Goal: Information Seeking & Learning: Learn about a topic

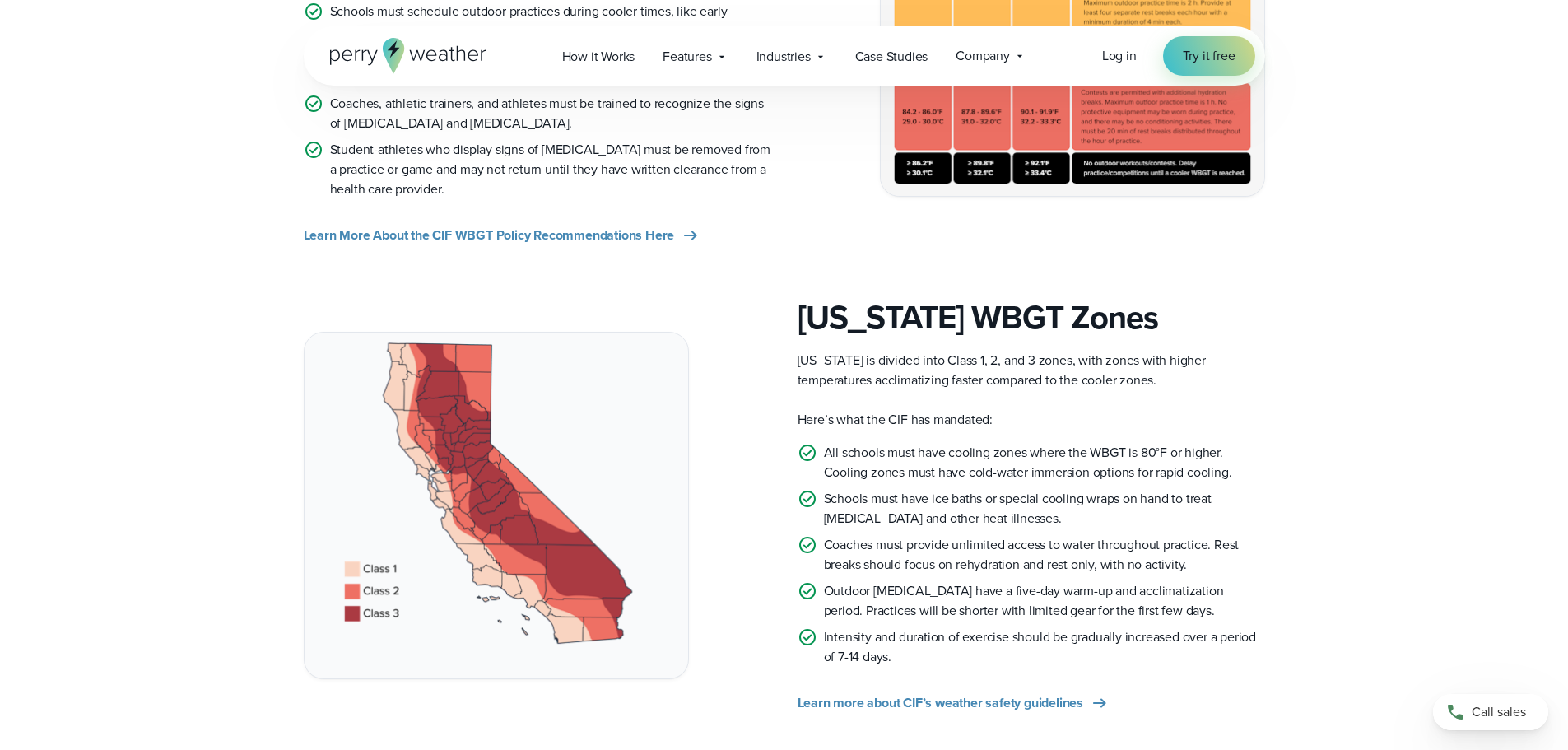
scroll to position [1364, 0]
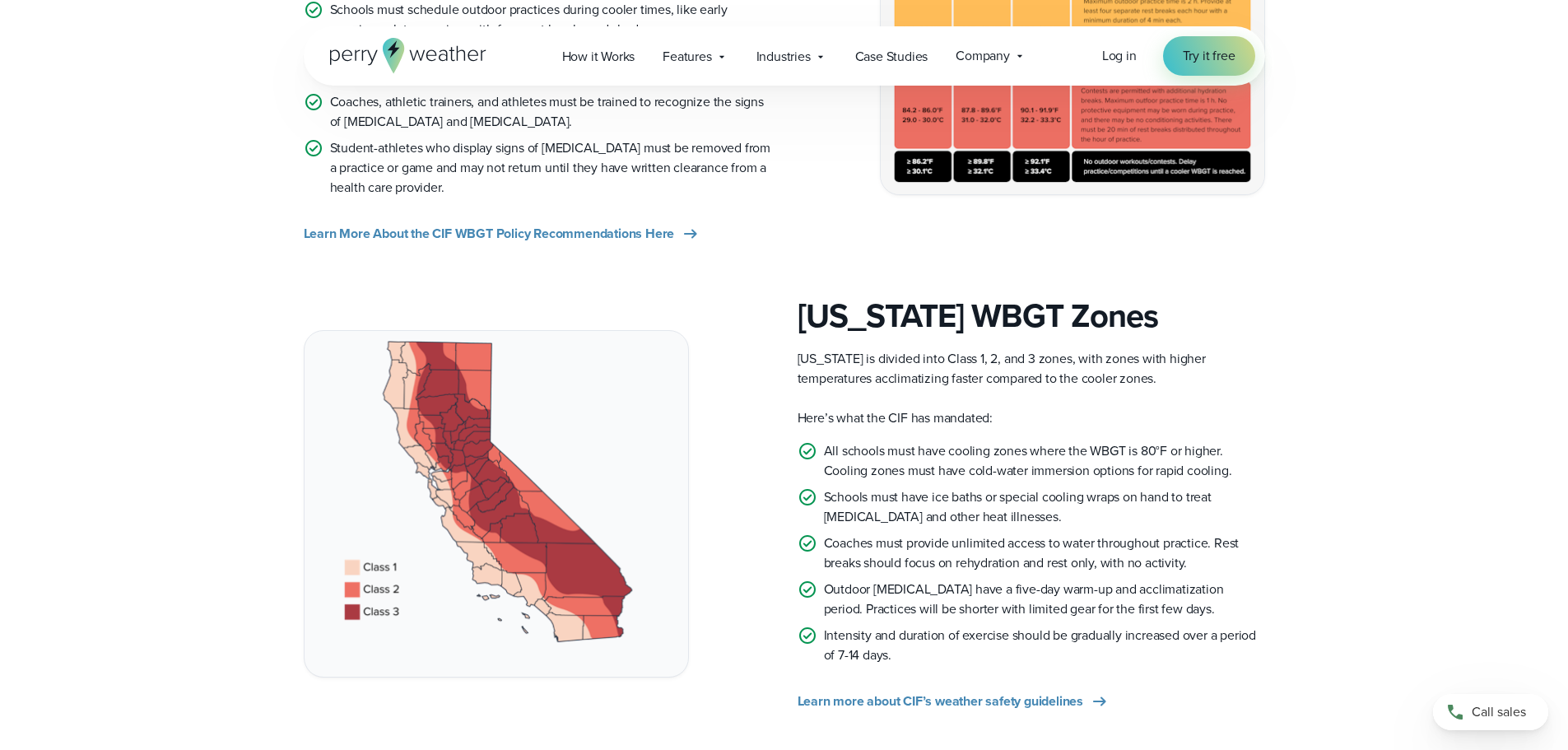
click at [1343, 493] on div "California WBGT Zones California is divided into Class 1, 2, and 3 zones, with …" at bounding box center [784, 504] width 1185 height 415
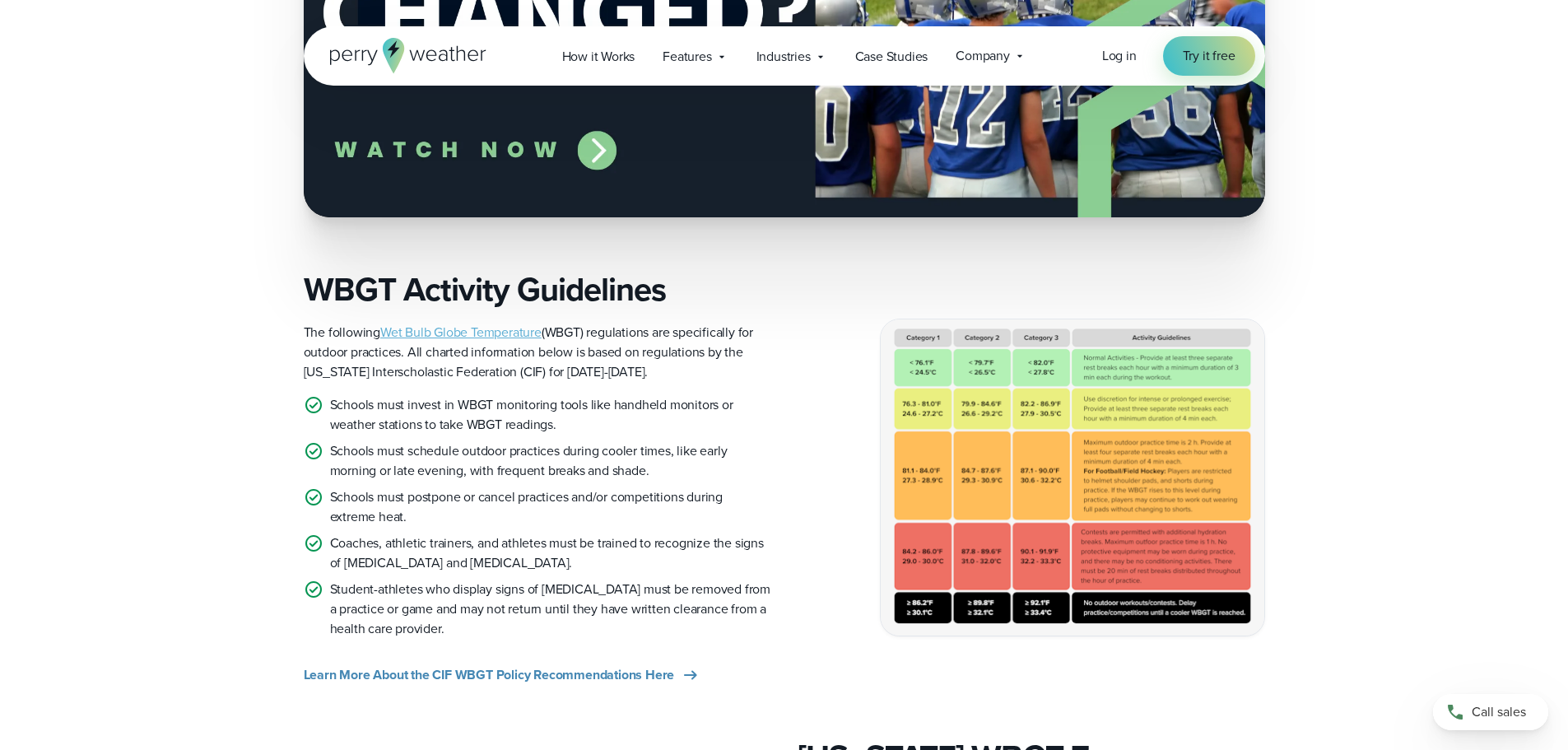
scroll to position [953, 0]
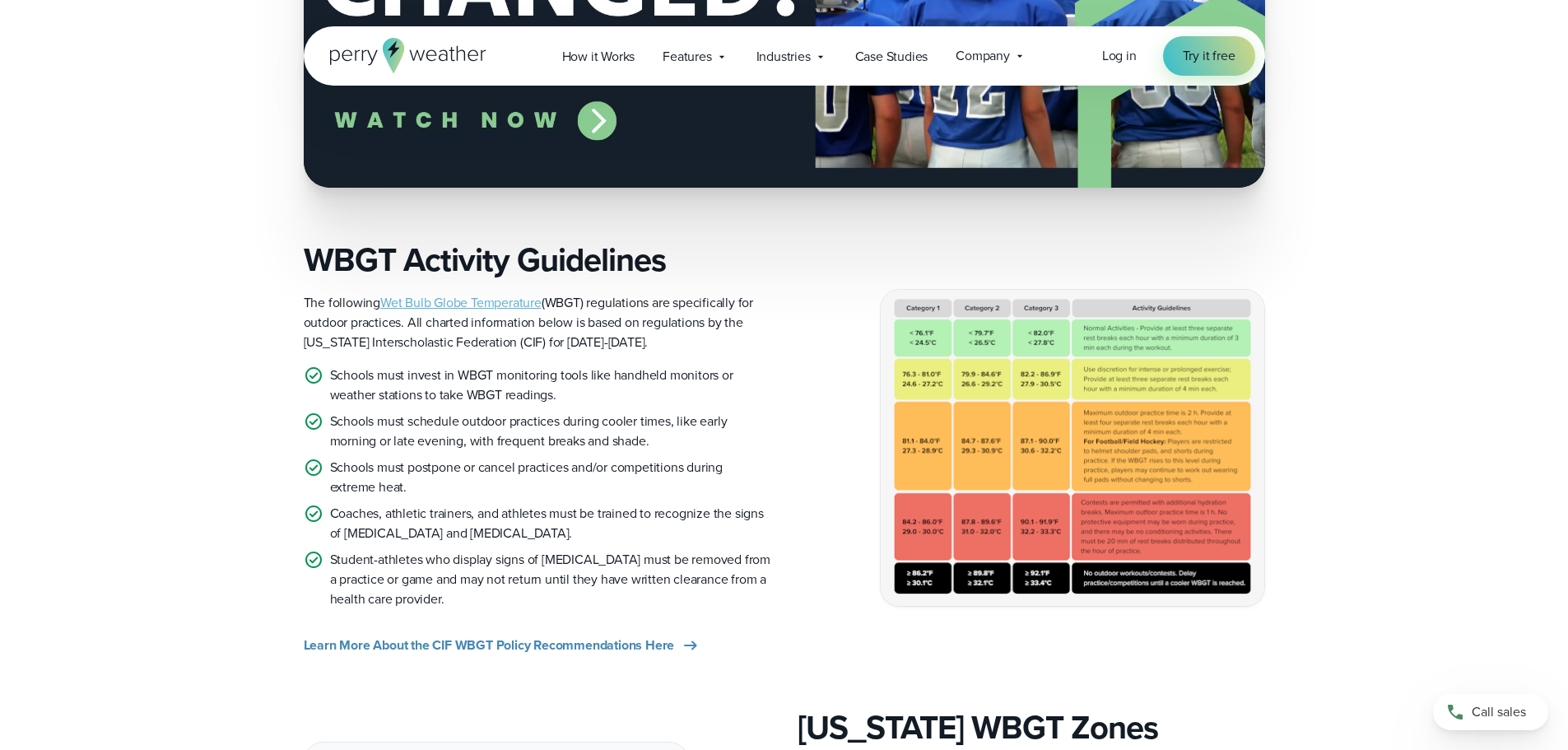
click at [1027, 462] on img at bounding box center [1072, 447] width 383 height 316
click at [465, 647] on span "Learn More About the CIF WBGT Policy Recommendations Here" at bounding box center [489, 645] width 371 height 20
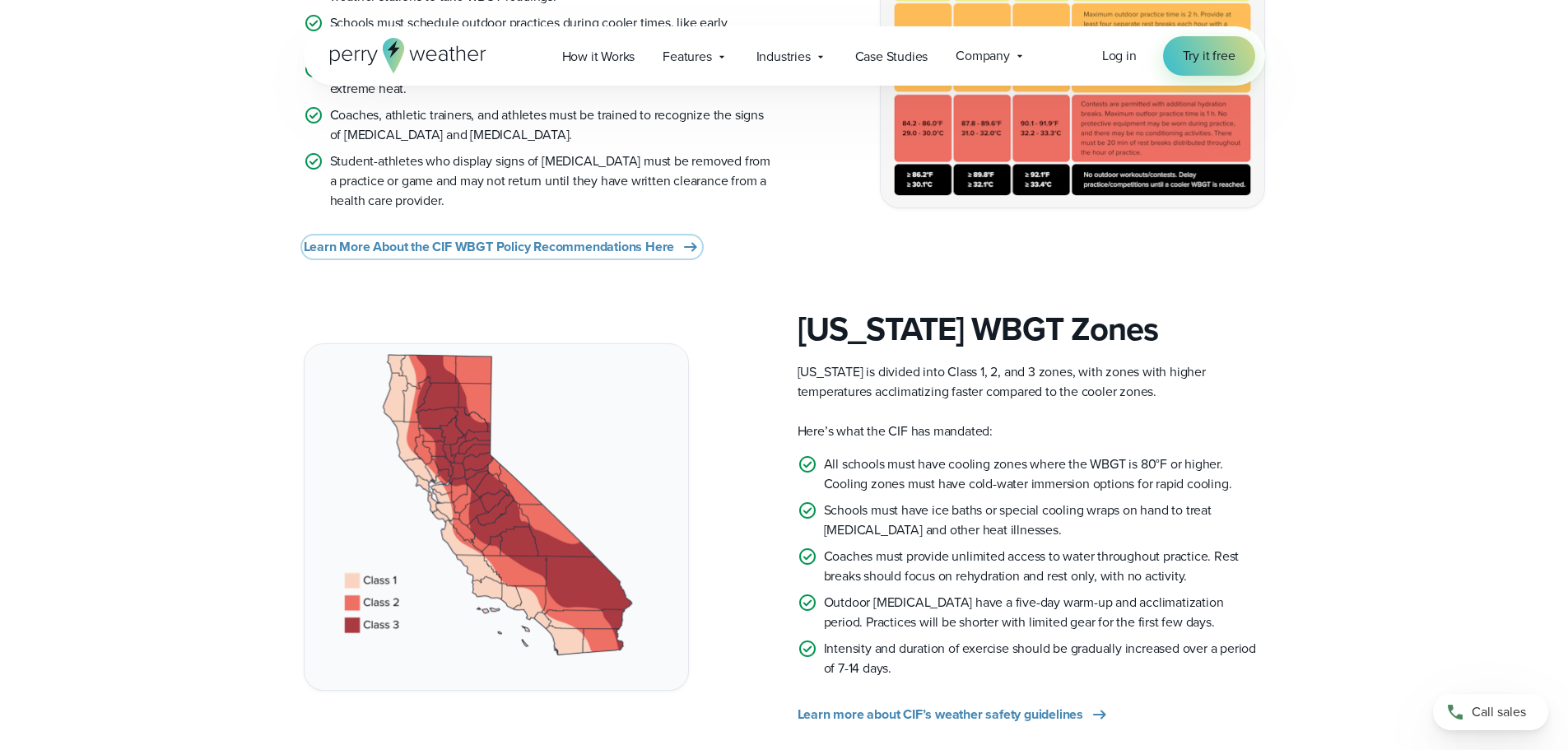
scroll to position [1364, 0]
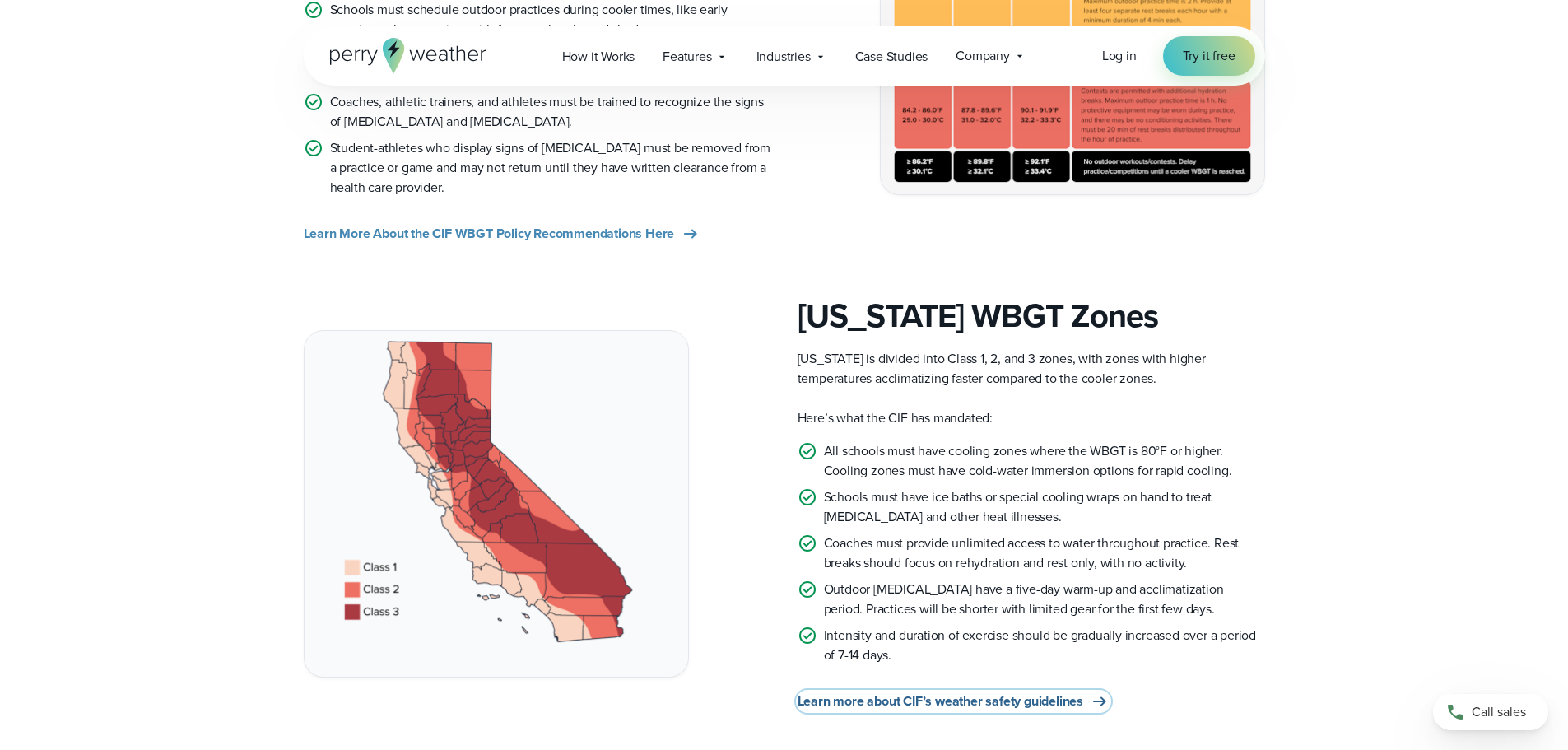
click at [1018, 699] on span "Learn more about CIF’s weather safety guidelines" at bounding box center [941, 702] width 286 height 20
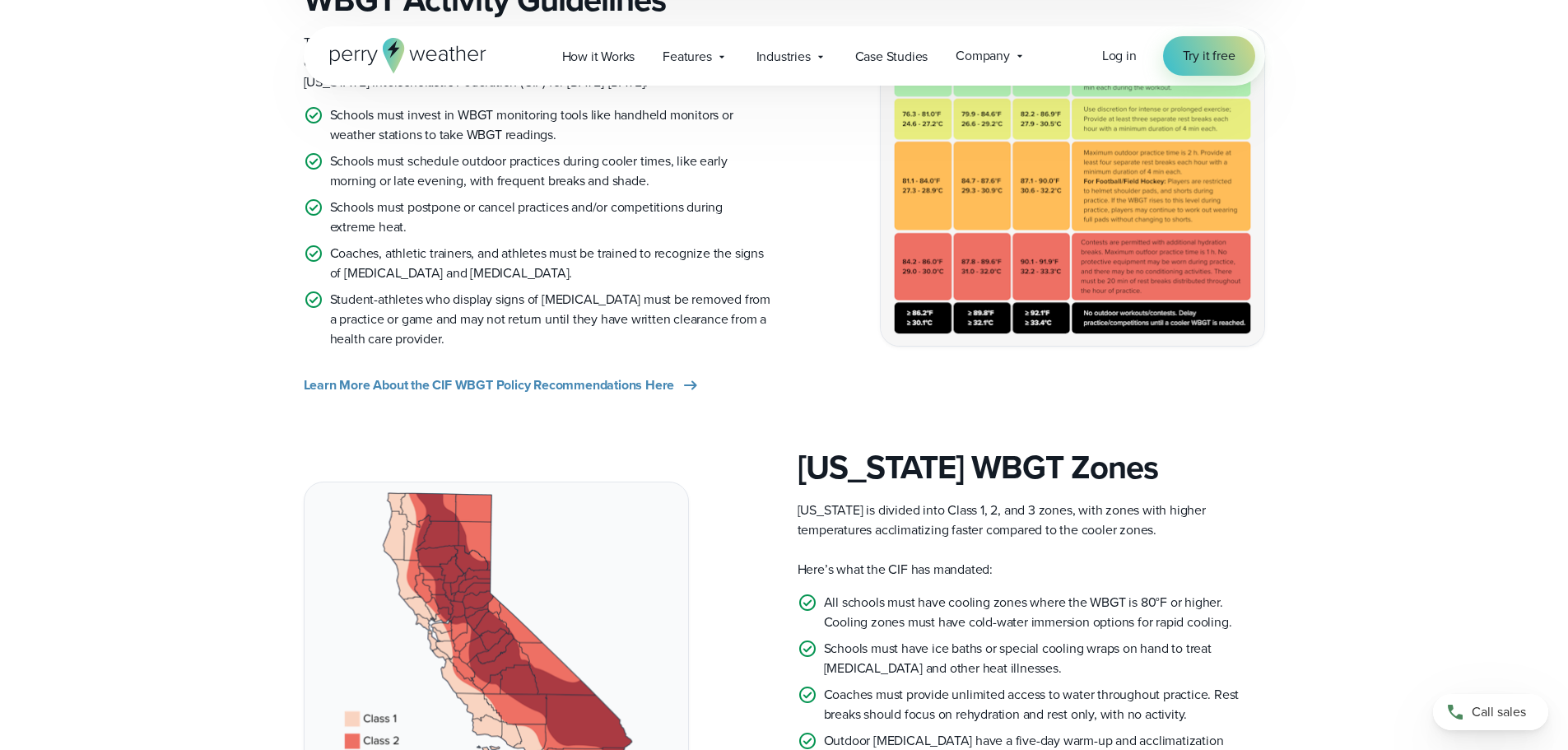
scroll to position [953, 0]
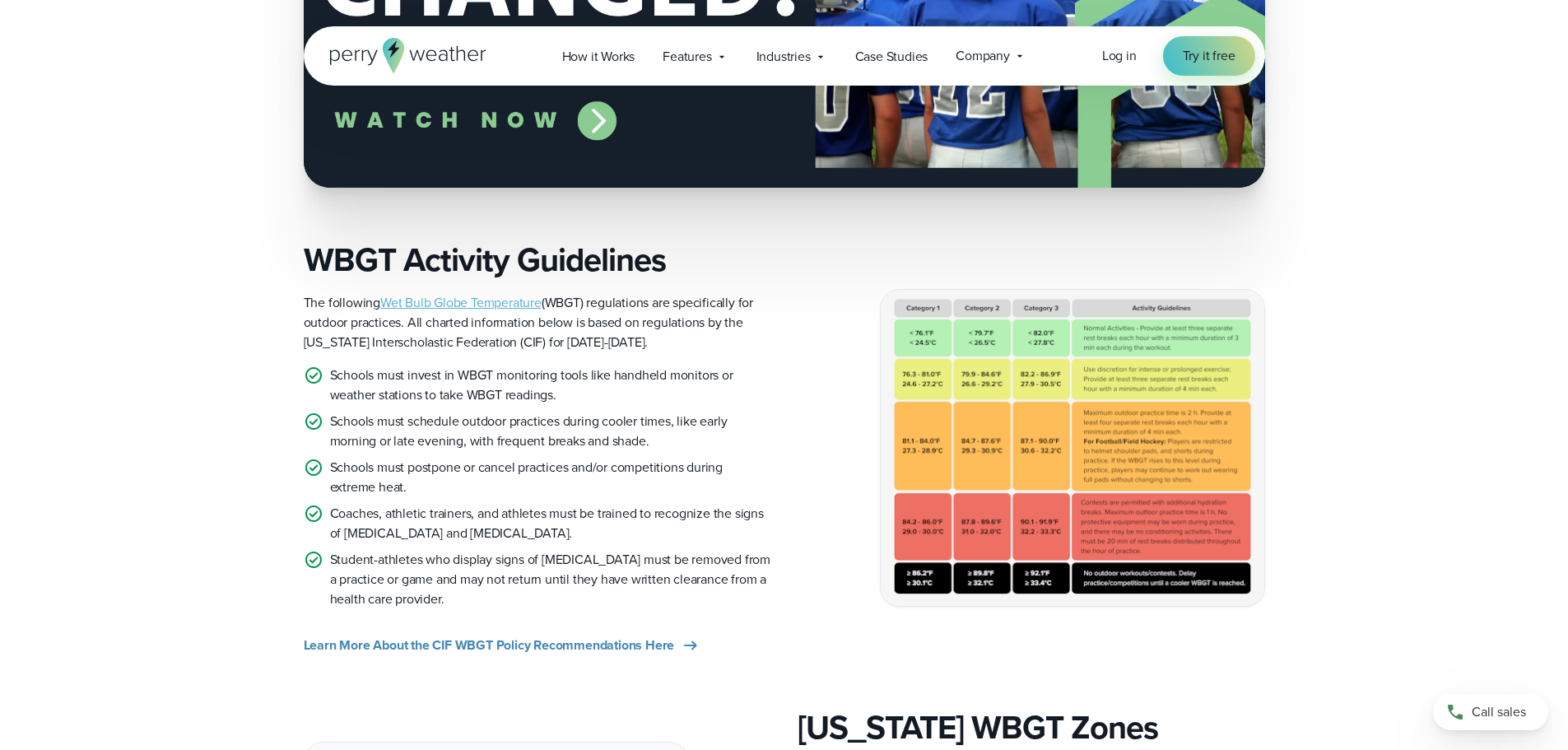
click at [1024, 396] on img at bounding box center [1072, 447] width 383 height 316
click at [497, 308] on link "Wet Bulb Globe Temperature" at bounding box center [461, 302] width 162 height 19
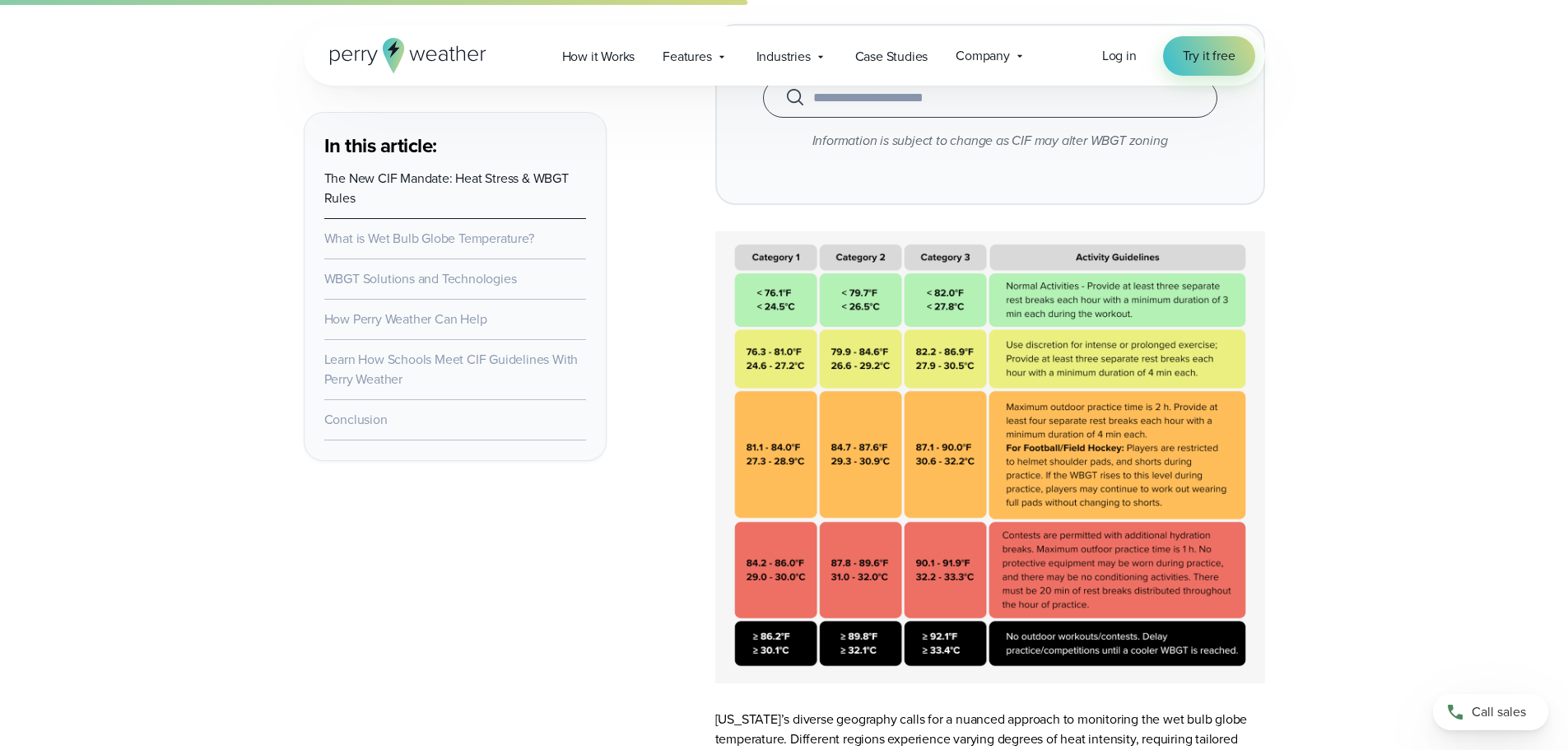
scroll to position [3211, 0]
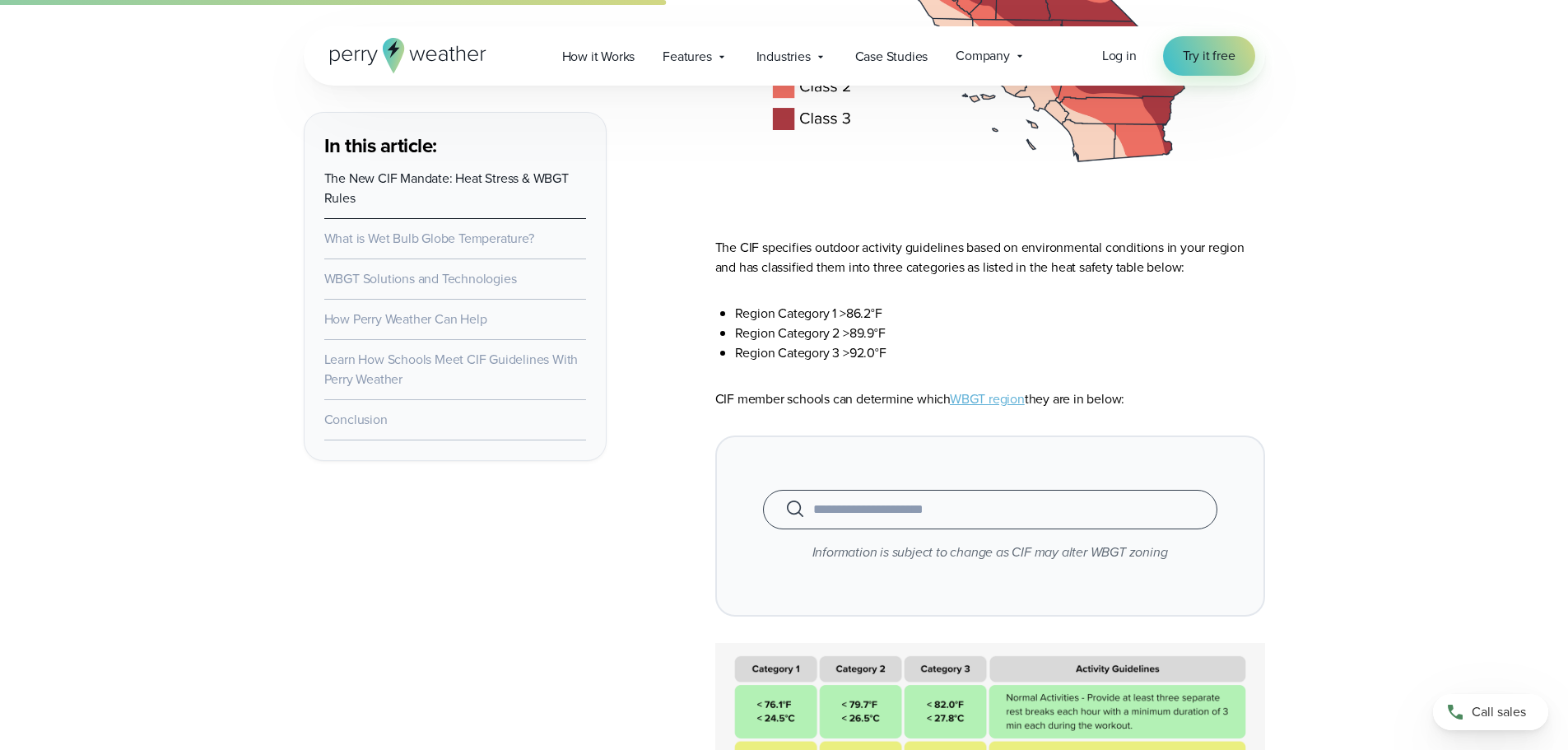
click at [956, 506] on input "text" at bounding box center [990, 510] width 413 height 20
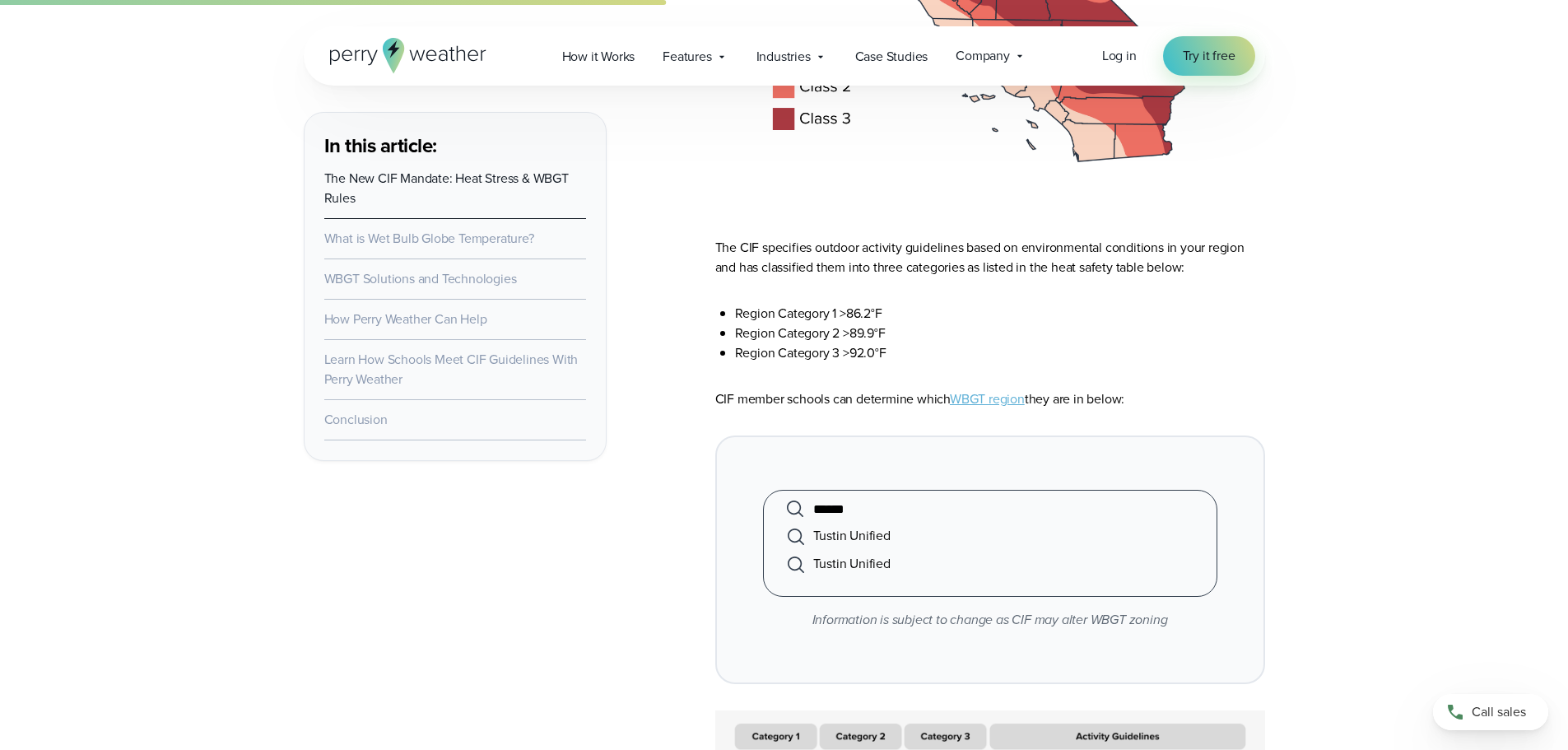
click at [849, 543] on li "Tustin Unified" at bounding box center [990, 535] width 413 height 28
type input "**********"
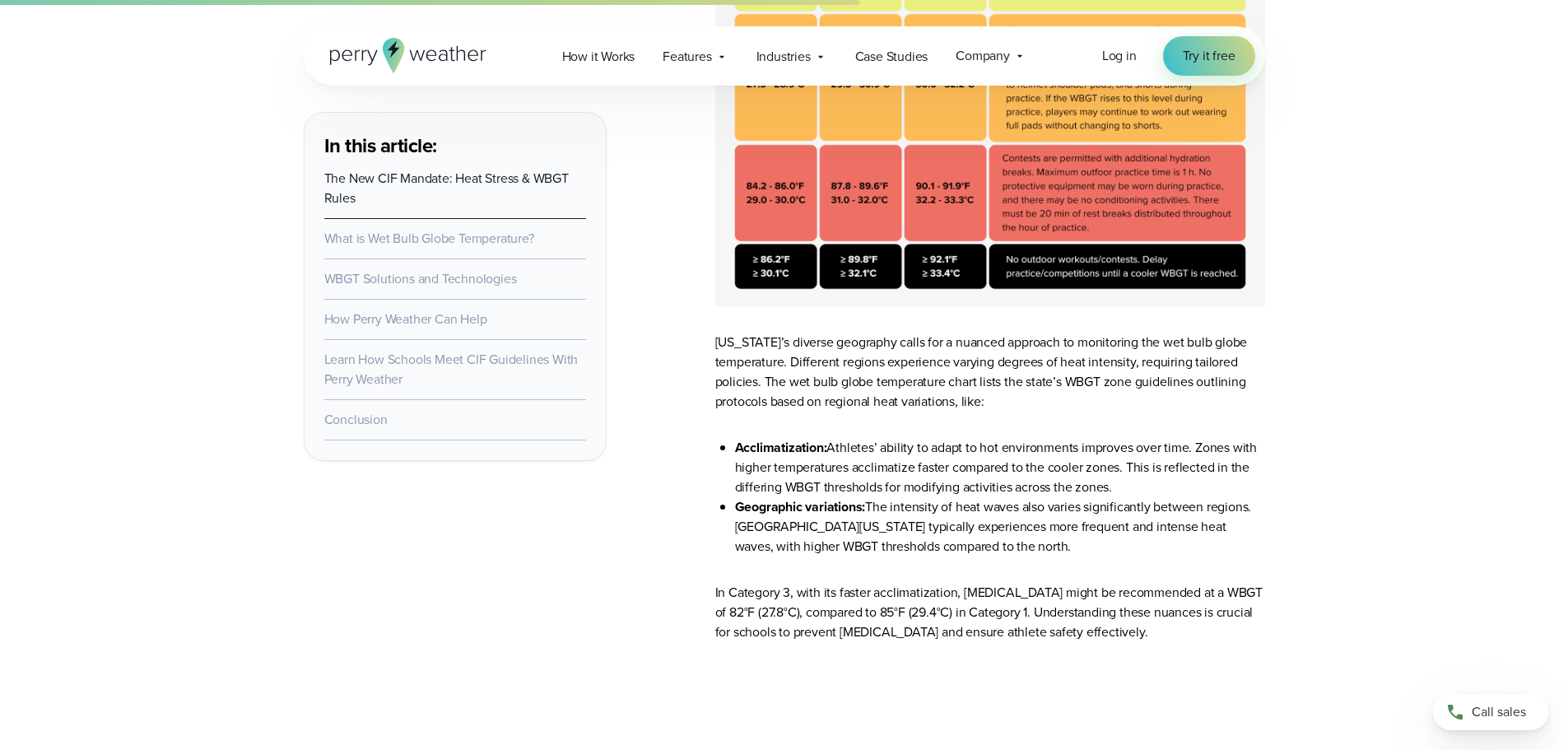
scroll to position [4035, 0]
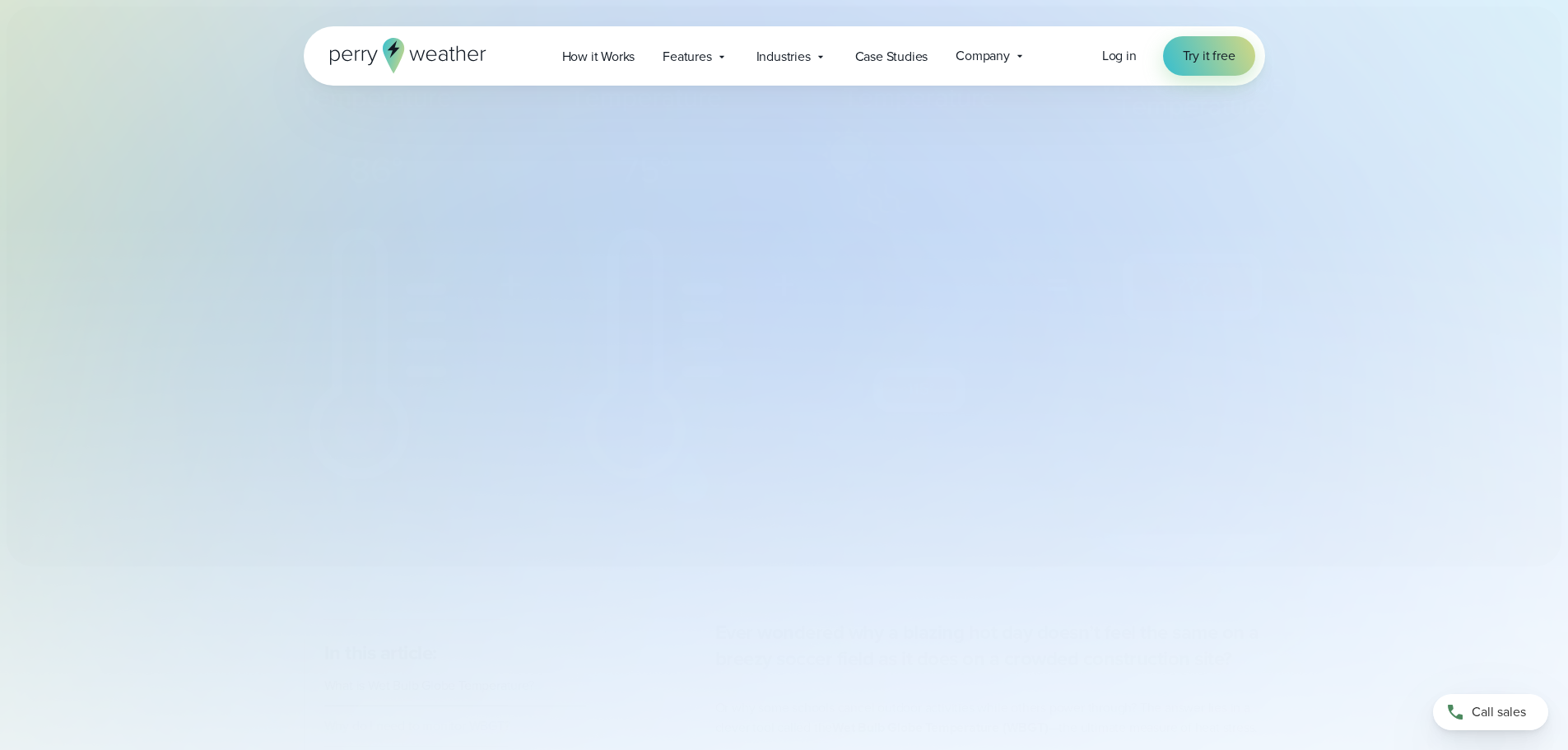
select select "***"
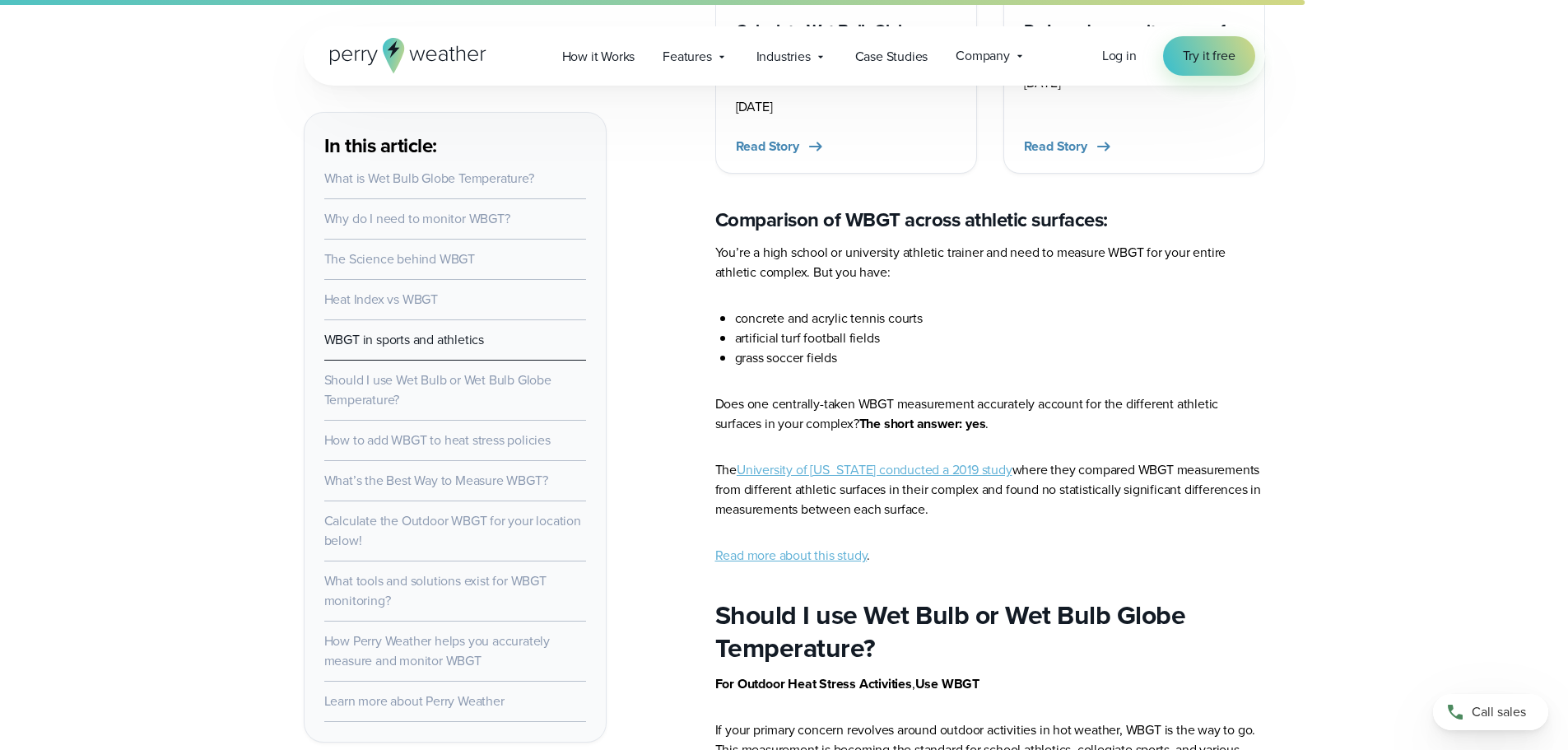
scroll to position [6011, 0]
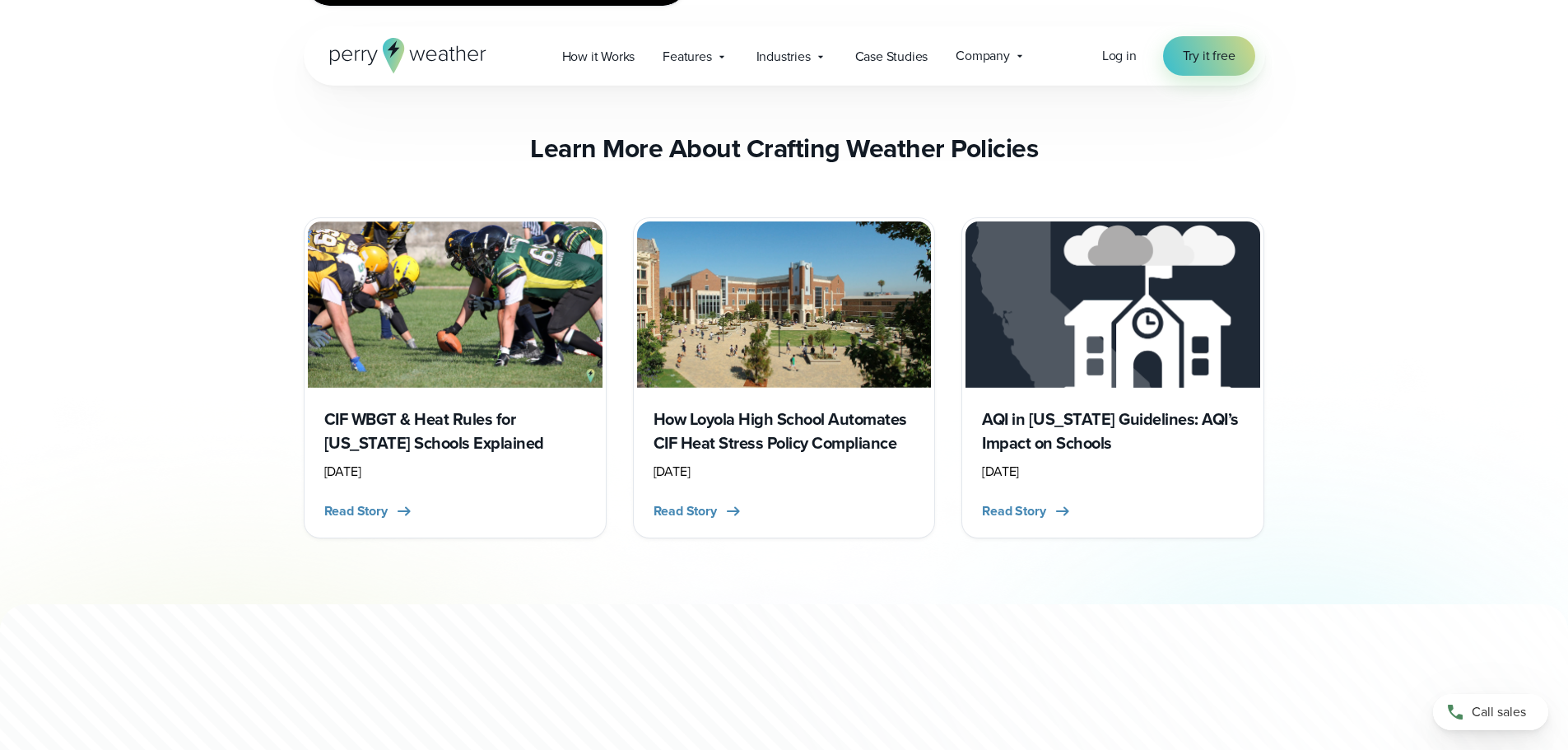
scroll to position [6670, 0]
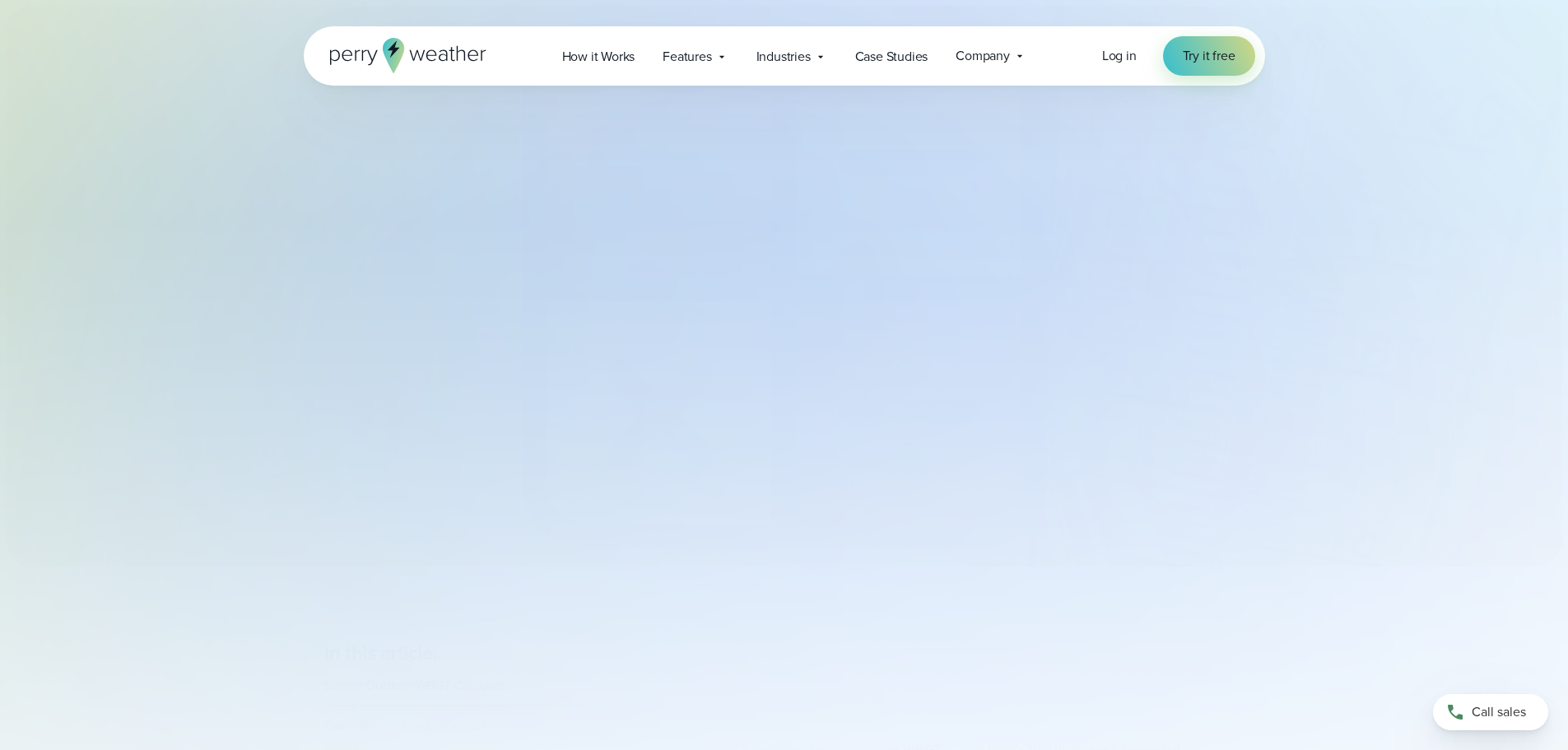
select select "***"
type input "*******"
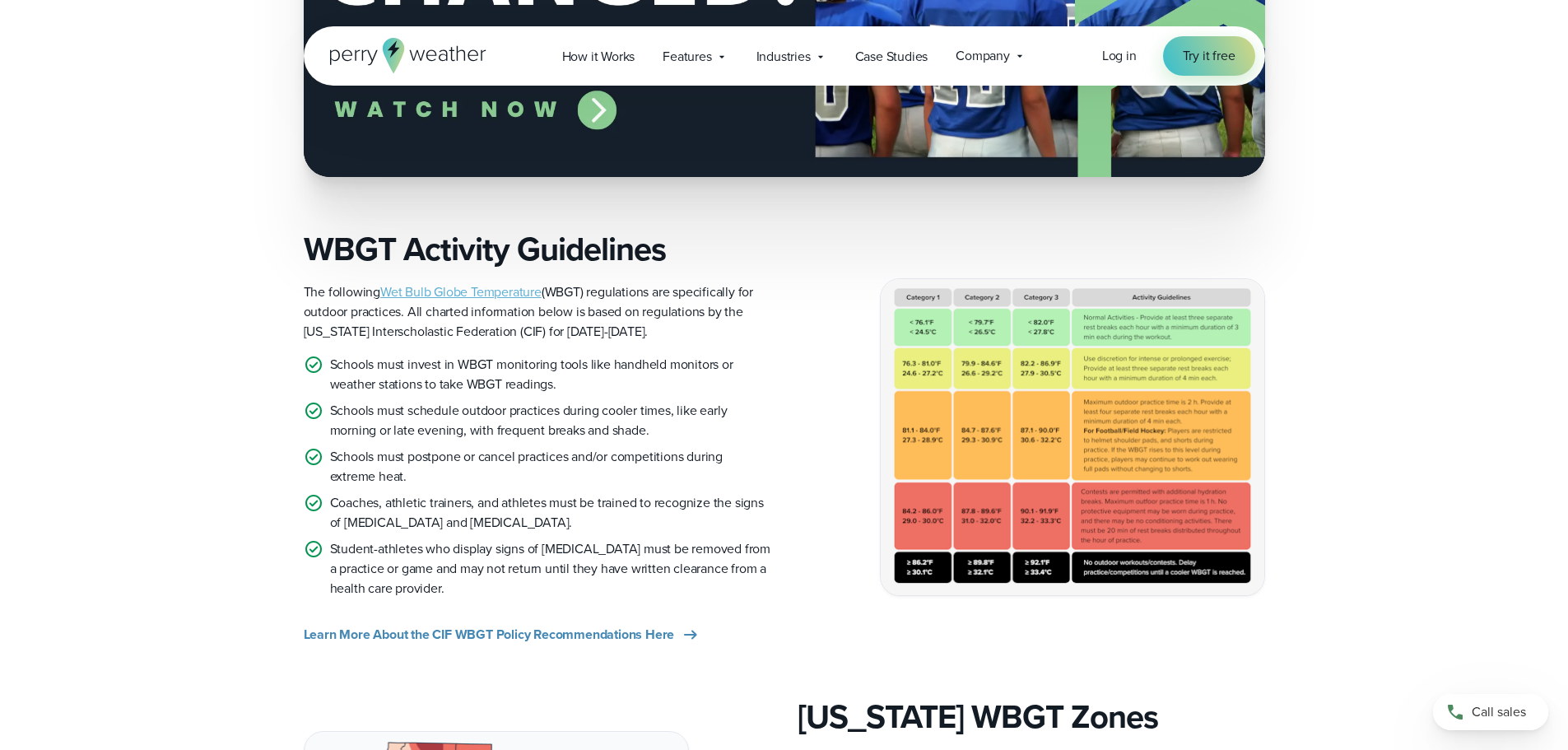
scroll to position [958, 0]
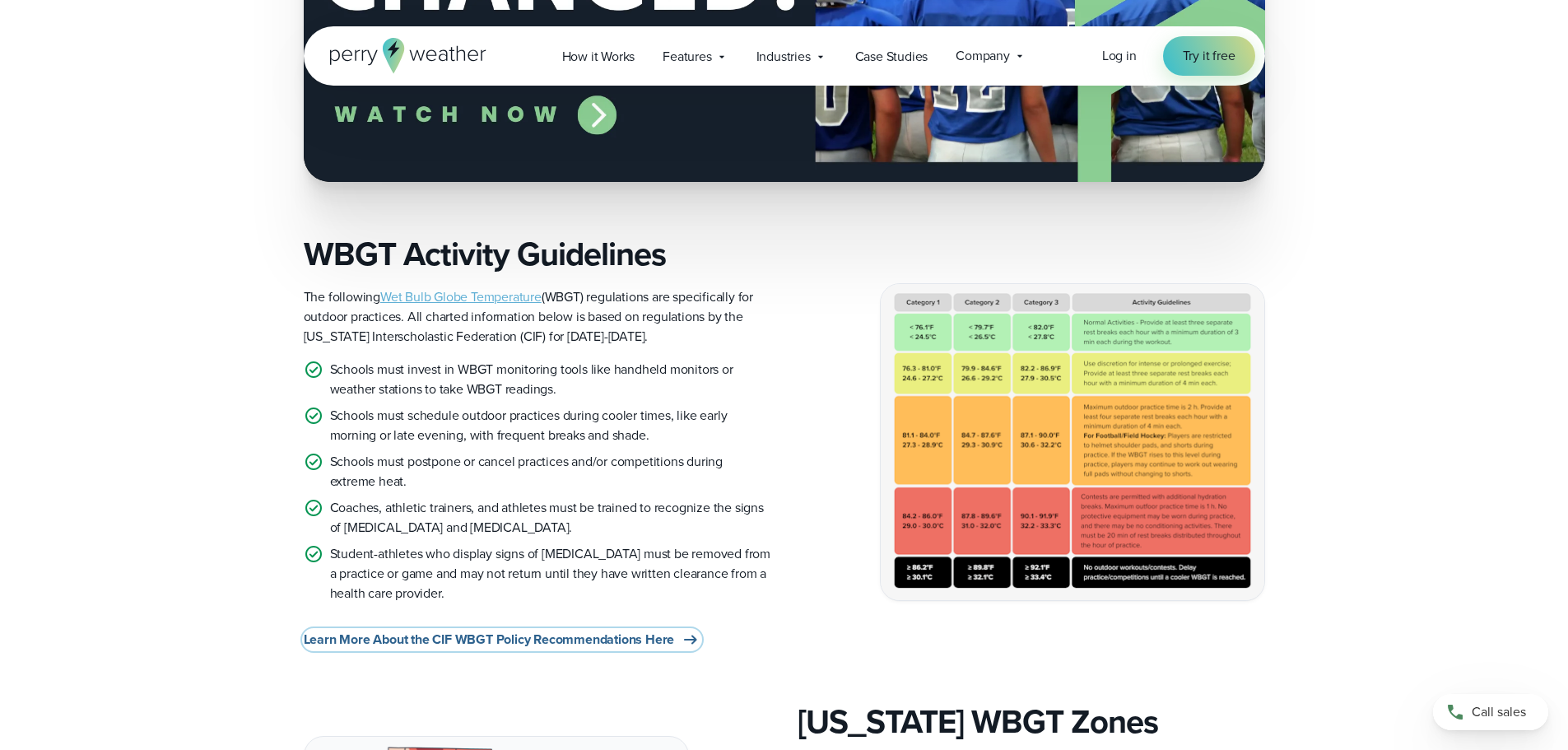
click at [490, 640] on span "Learn More About the CIF WBGT Policy Recommendations Here" at bounding box center [489, 640] width 371 height 20
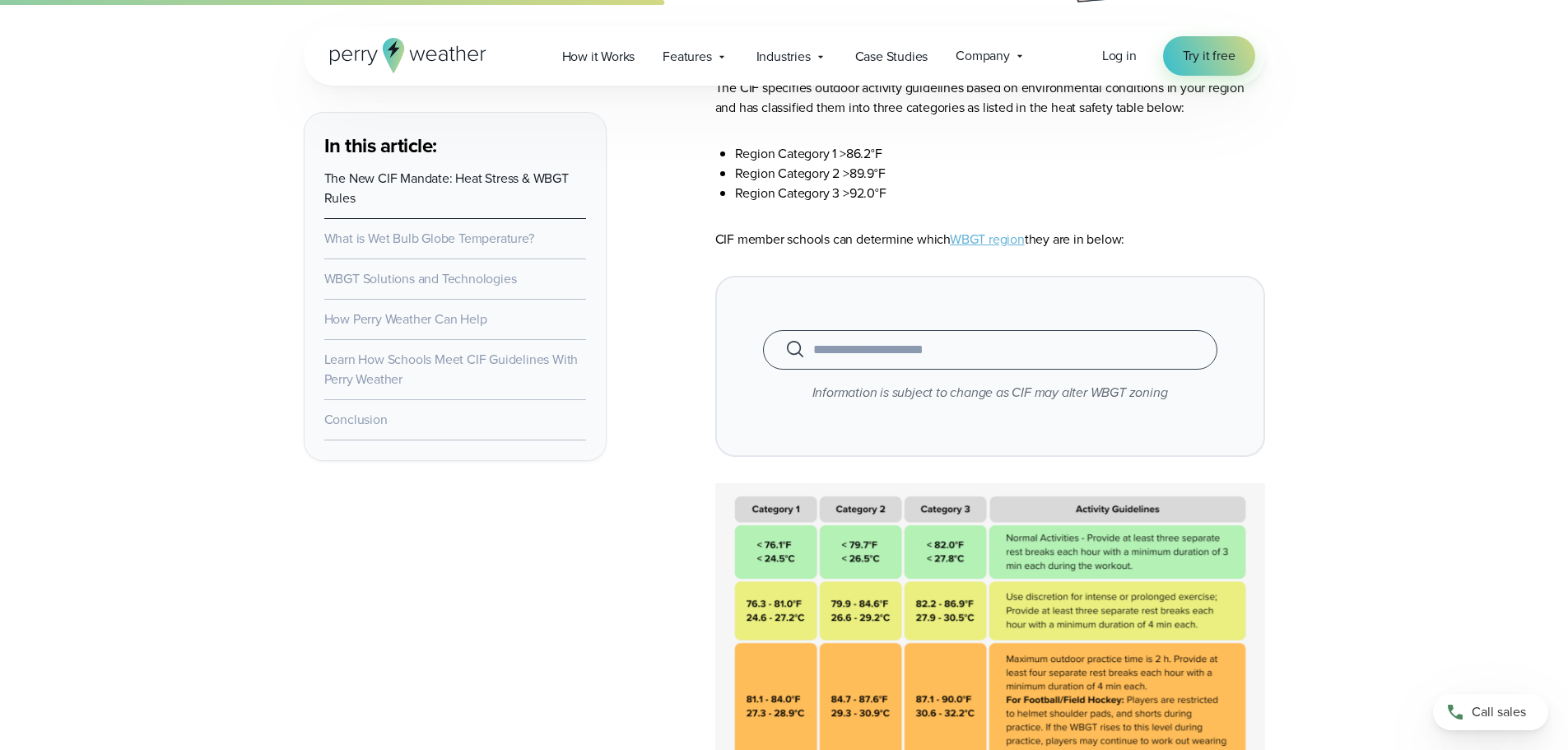
scroll to position [3623, 0]
